Goal: Check status: Check status

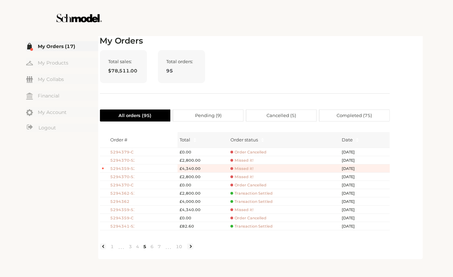
click at [263, 194] on span "Transaction Settled" at bounding box center [251, 193] width 42 height 5
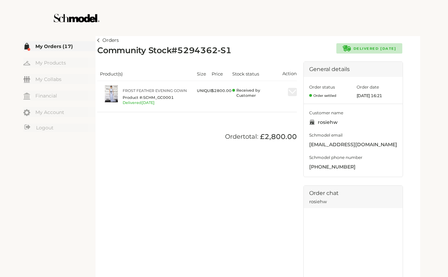
click at [241, 40] on div "Orders Community Stock # 5294362-S1 Delivered [DATE] Product(s) Size Price Stoc…" at bounding box center [257, 191] width 321 height 310
click at [97, 42] on link "Orders" at bounding box center [108, 40] width 22 height 8
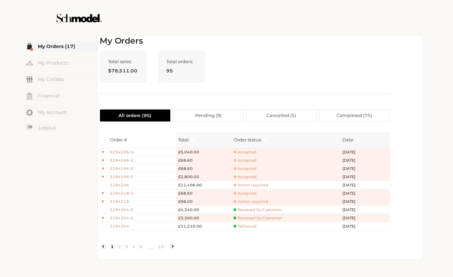
click at [261, 218] on span "Received by Customer" at bounding box center [258, 218] width 48 height 5
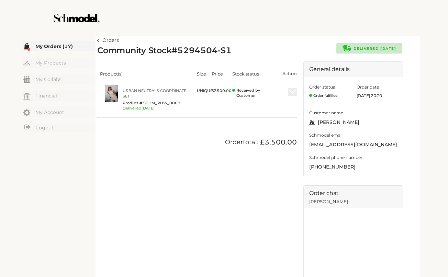
click at [98, 43] on link "Orders" at bounding box center [108, 40] width 22 height 8
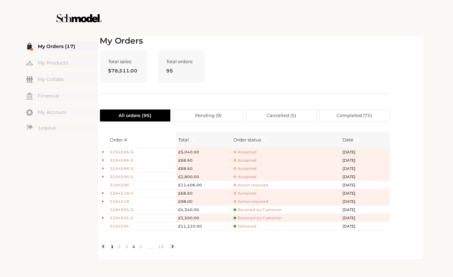
click at [131, 250] on link "4" at bounding box center [134, 247] width 7 height 6
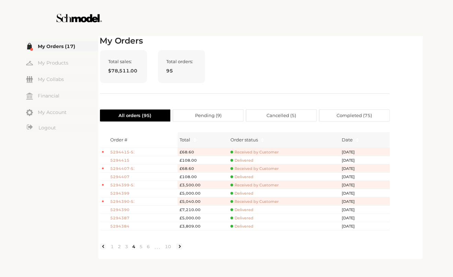
click at [140, 250] on link "5" at bounding box center [141, 247] width 7 height 6
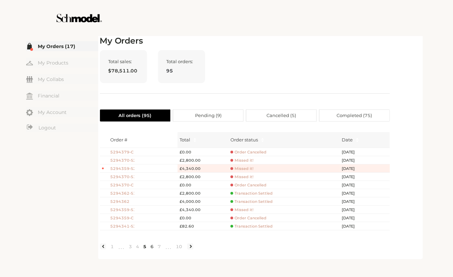
click at [151, 249] on link "6" at bounding box center [152, 247] width 7 height 6
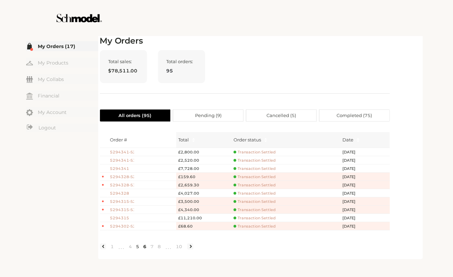
click at [140, 250] on link "5" at bounding box center [137, 247] width 7 height 6
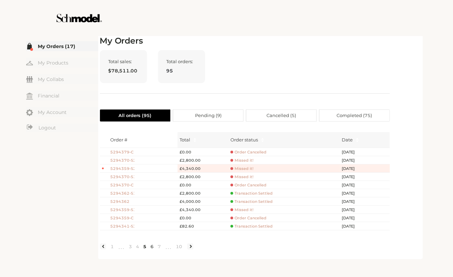
click at [151, 250] on link "6" at bounding box center [152, 247] width 7 height 6
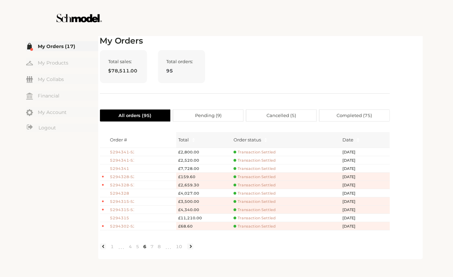
click at [318, 61] on div "Total sales: $78,511.00 Total orders: 95" at bounding box center [245, 72] width 290 height 44
click at [50, 47] on link "My Orders (17)" at bounding box center [62, 46] width 72 height 10
